Goal: Information Seeking & Learning: Find specific fact

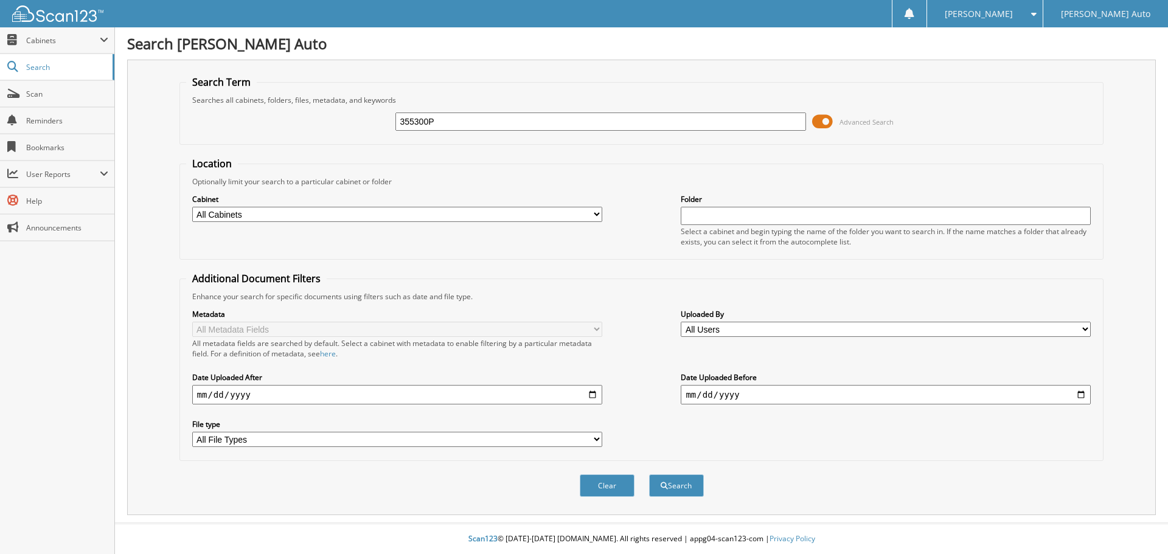
type input "355300P"
click at [649, 475] on button "Search" at bounding box center [676, 486] width 55 height 23
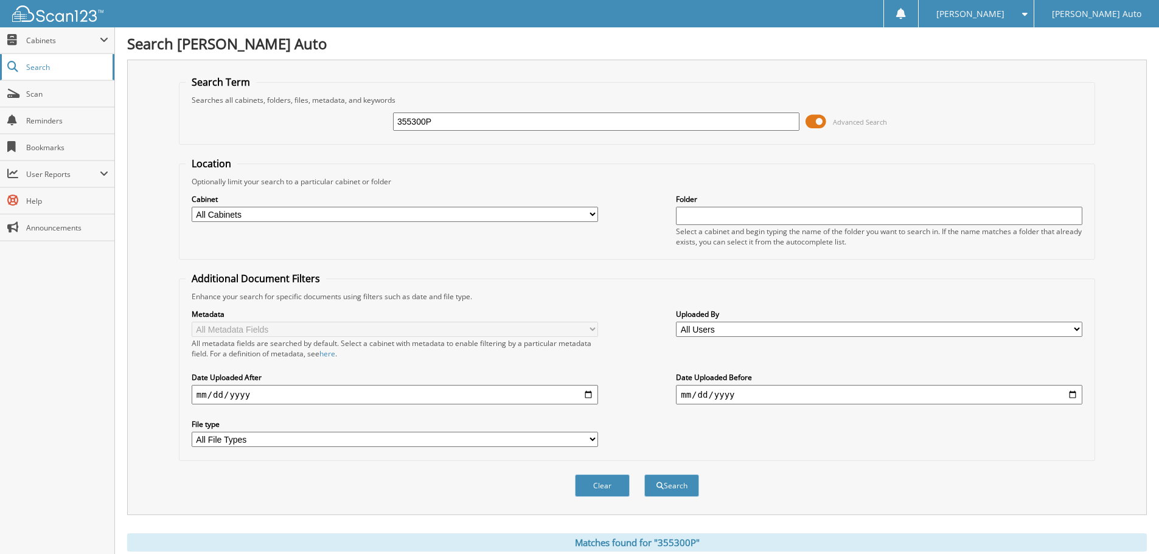
click at [36, 67] on span "Search" at bounding box center [66, 67] width 80 height 10
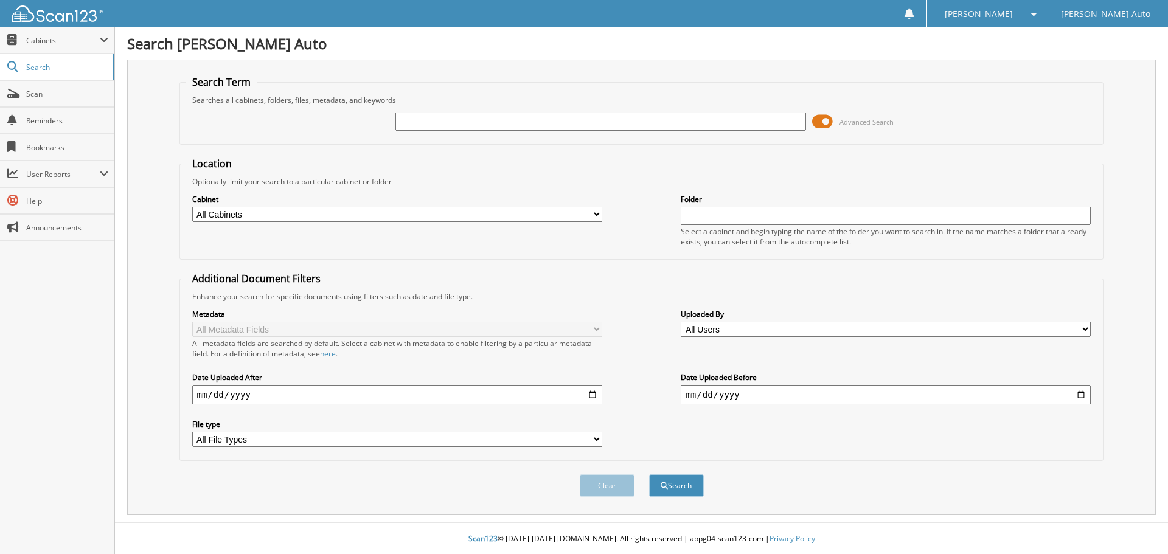
click at [423, 122] on input "text" at bounding box center [601, 122] width 410 height 18
type input "355300P"
click at [649, 475] on button "Search" at bounding box center [676, 486] width 55 height 23
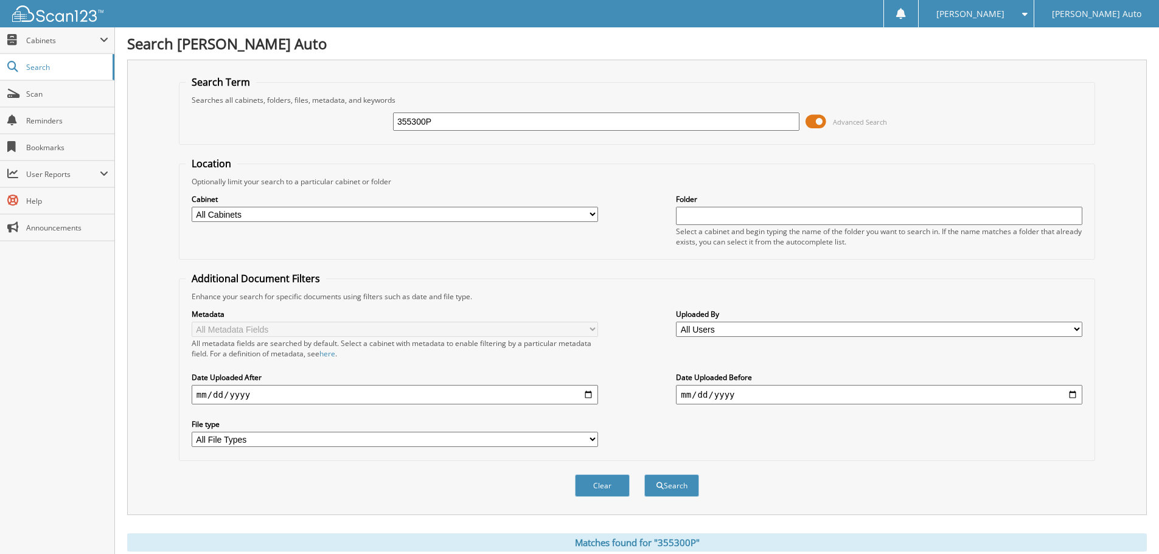
drag, startPoint x: 448, startPoint y: 122, endPoint x: 327, endPoint y: 102, distance: 122.2
click at [329, 103] on fieldset "Search Term Searches all cabinets, folders, files, metadata, and keywords 35530…" at bounding box center [637, 109] width 916 height 69
type input "473532"
click at [644, 475] on button "Search" at bounding box center [671, 486] width 55 height 23
click at [69, 36] on span "Cabinets" at bounding box center [63, 40] width 74 height 10
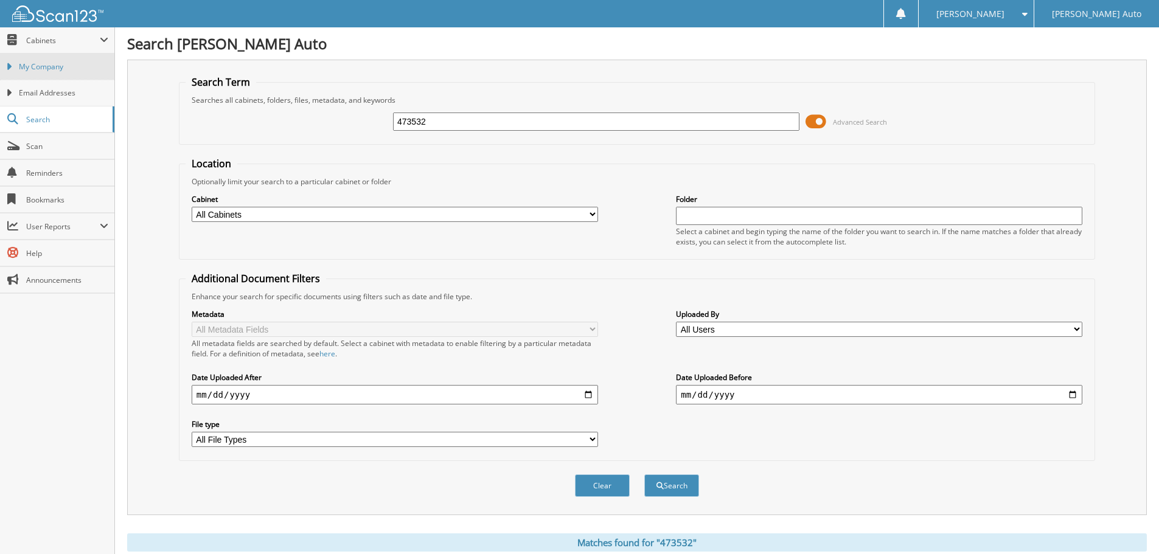
click at [50, 66] on span "My Company" at bounding box center [63, 66] width 89 height 11
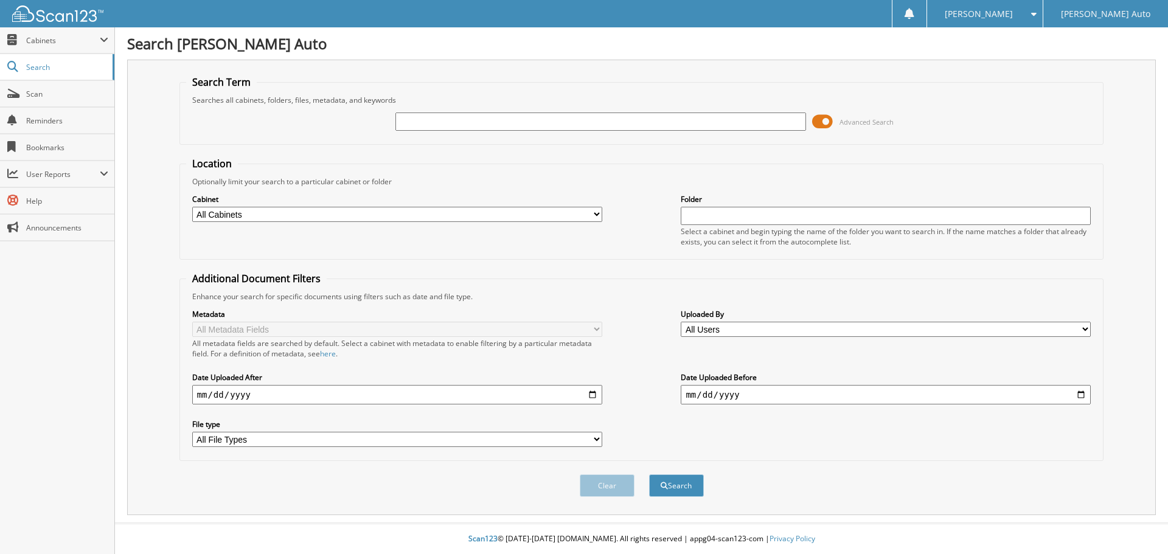
drag, startPoint x: 828, startPoint y: 122, endPoint x: 818, endPoint y: 122, distance: 10.3
click at [818, 121] on span at bounding box center [822, 122] width 21 height 18
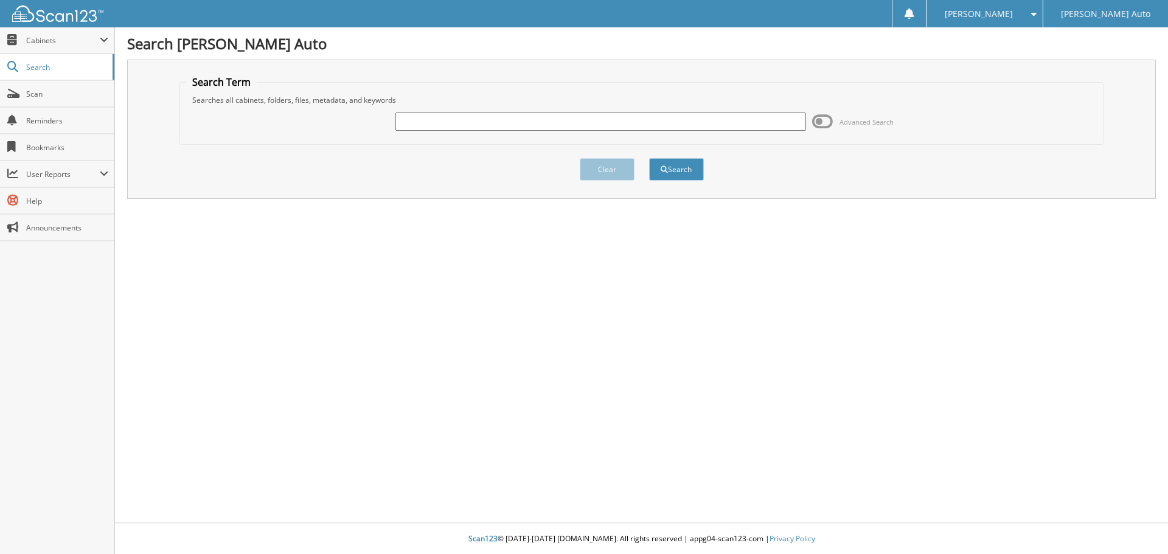
click at [475, 127] on input "text" at bounding box center [601, 122] width 410 height 18
type input "355300P"
click at [685, 177] on button "Search" at bounding box center [676, 169] width 55 height 23
